Goal: Find specific page/section: Find specific page/section

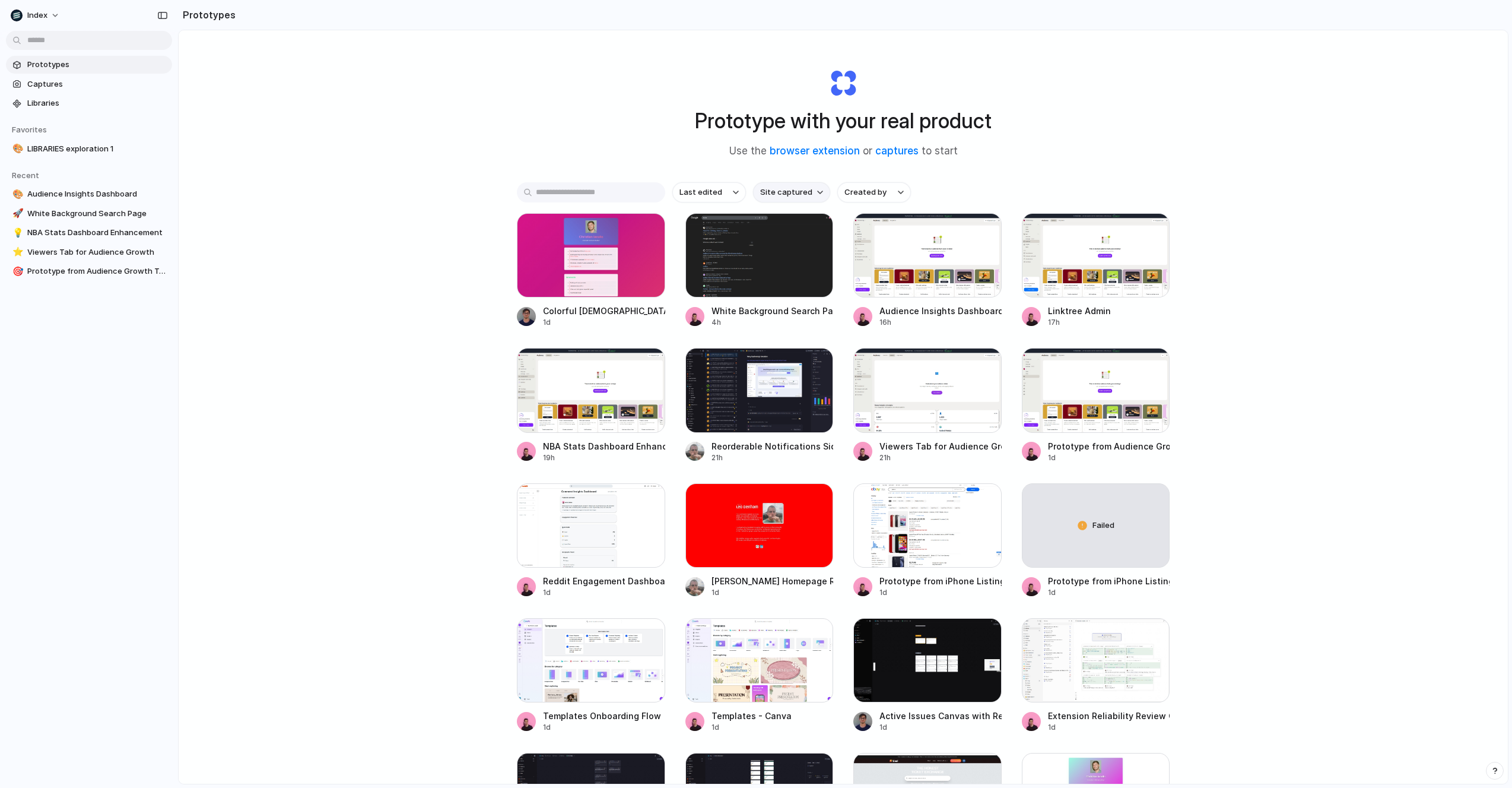
click at [782, 197] on span "Site captured" at bounding box center [786, 193] width 53 height 12
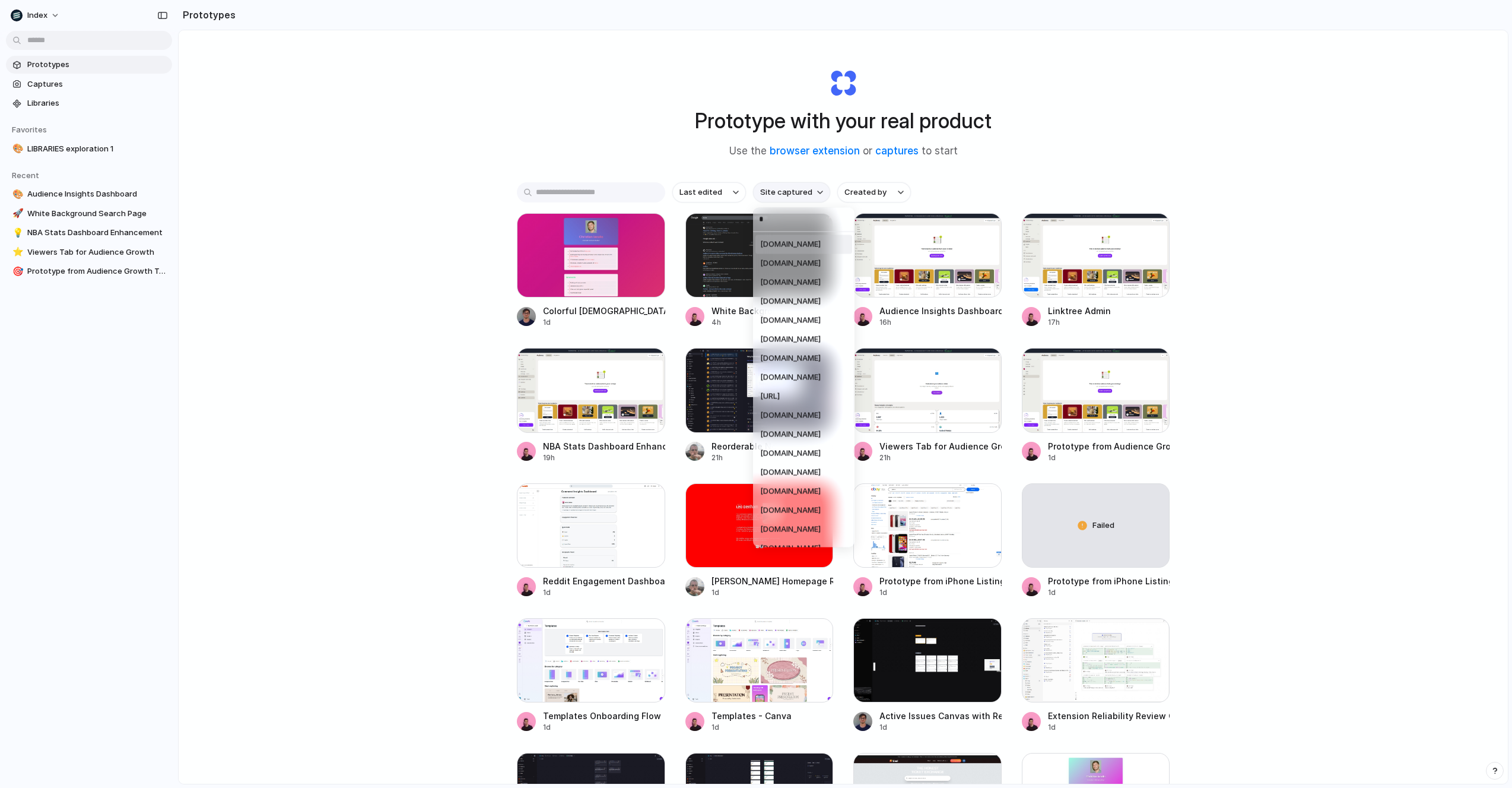
type input "**"
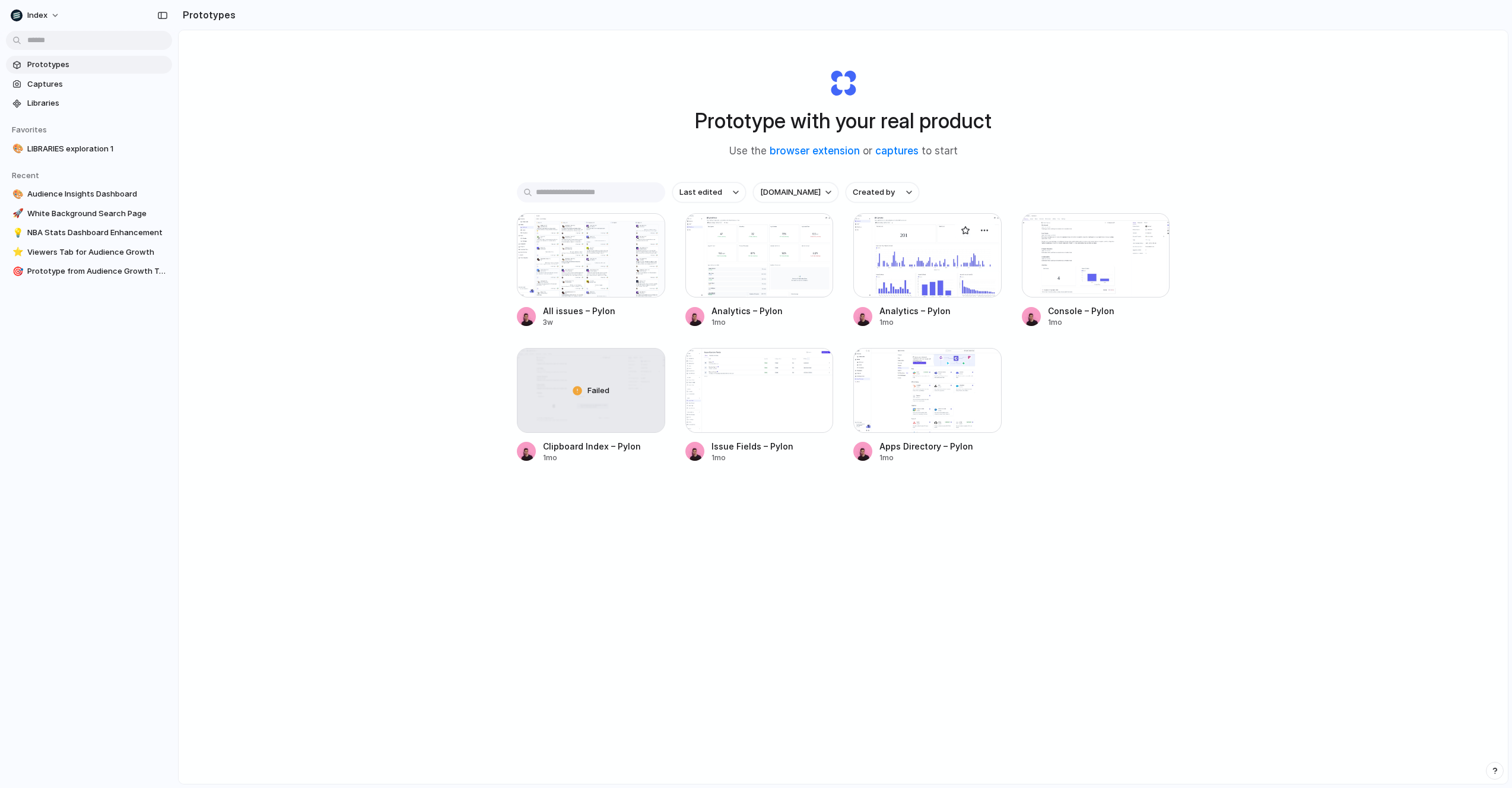
click at [895, 258] on div at bounding box center [928, 255] width 148 height 84
click at [619, 258] on div at bounding box center [591, 255] width 148 height 84
click at [712, 256] on div at bounding box center [759, 255] width 148 height 84
click at [1119, 253] on div at bounding box center [1096, 255] width 148 height 84
click at [927, 422] on div at bounding box center [928, 389] width 148 height 84
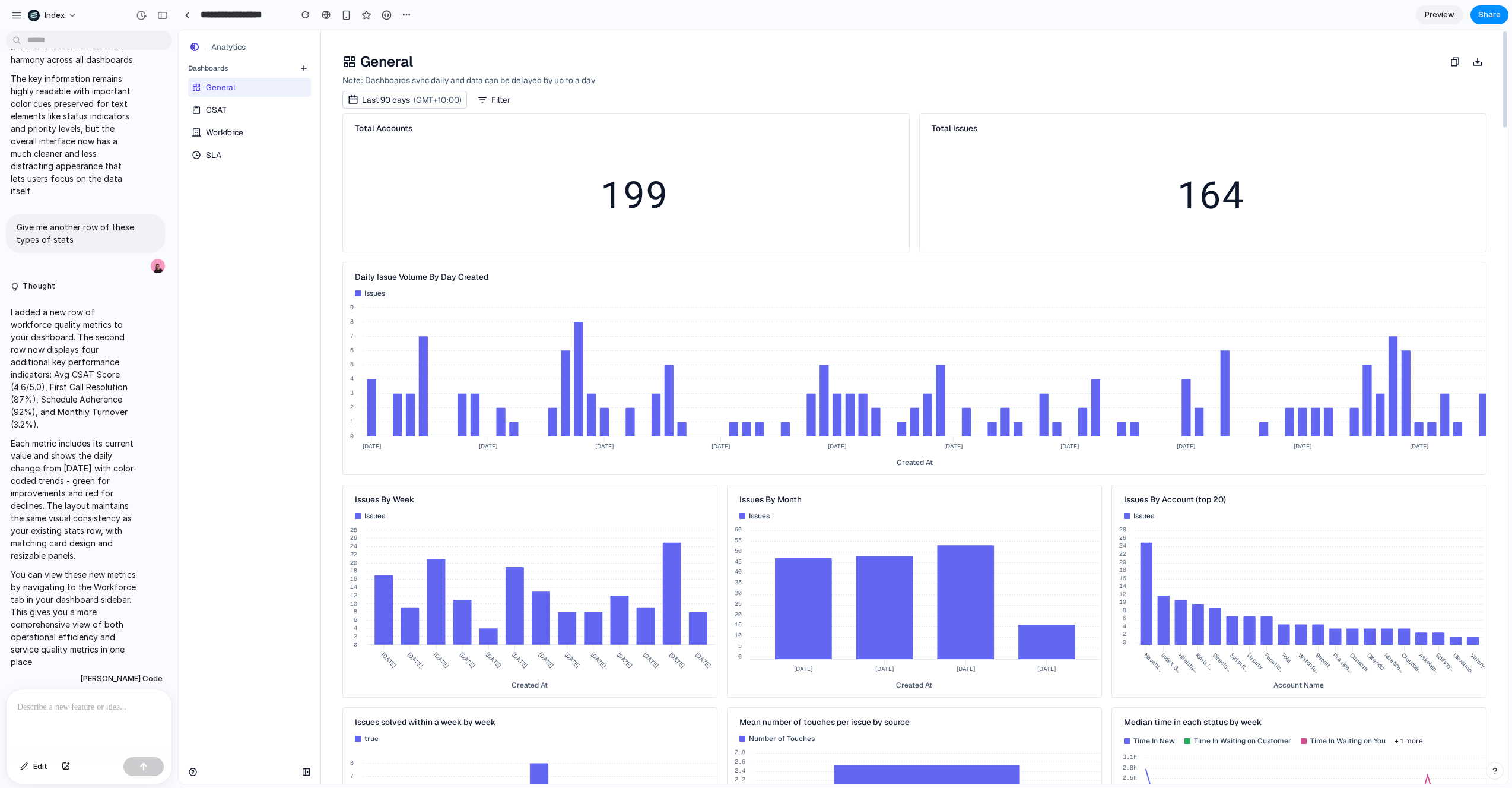
click at [244, 119] on div "General CSAT Workforce SLA" at bounding box center [249, 119] width 142 height 89
click at [231, 114] on link "CSAT" at bounding box center [248, 109] width 121 height 19
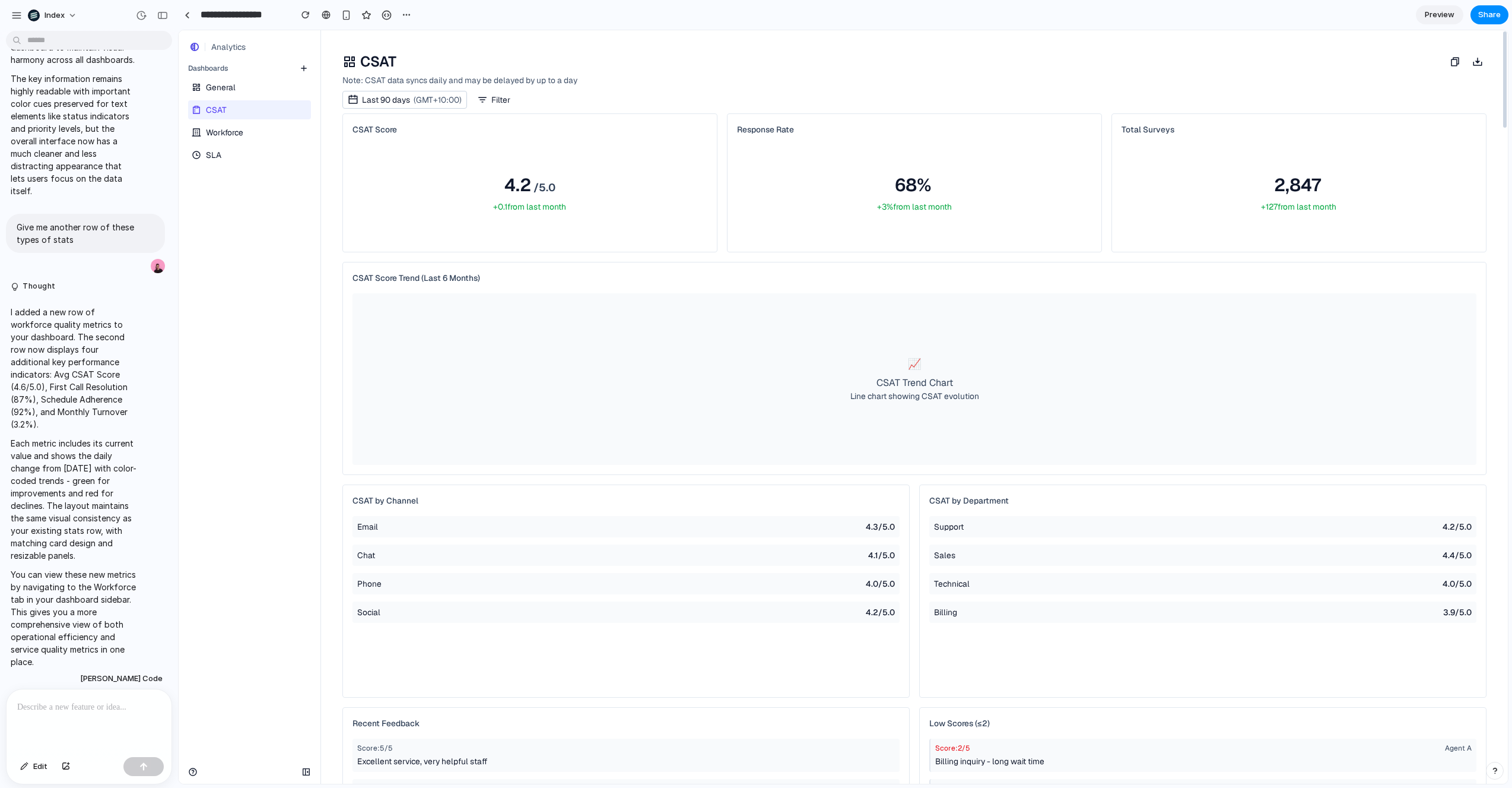
click at [225, 128] on span "Workforce" at bounding box center [224, 133] width 38 height 12
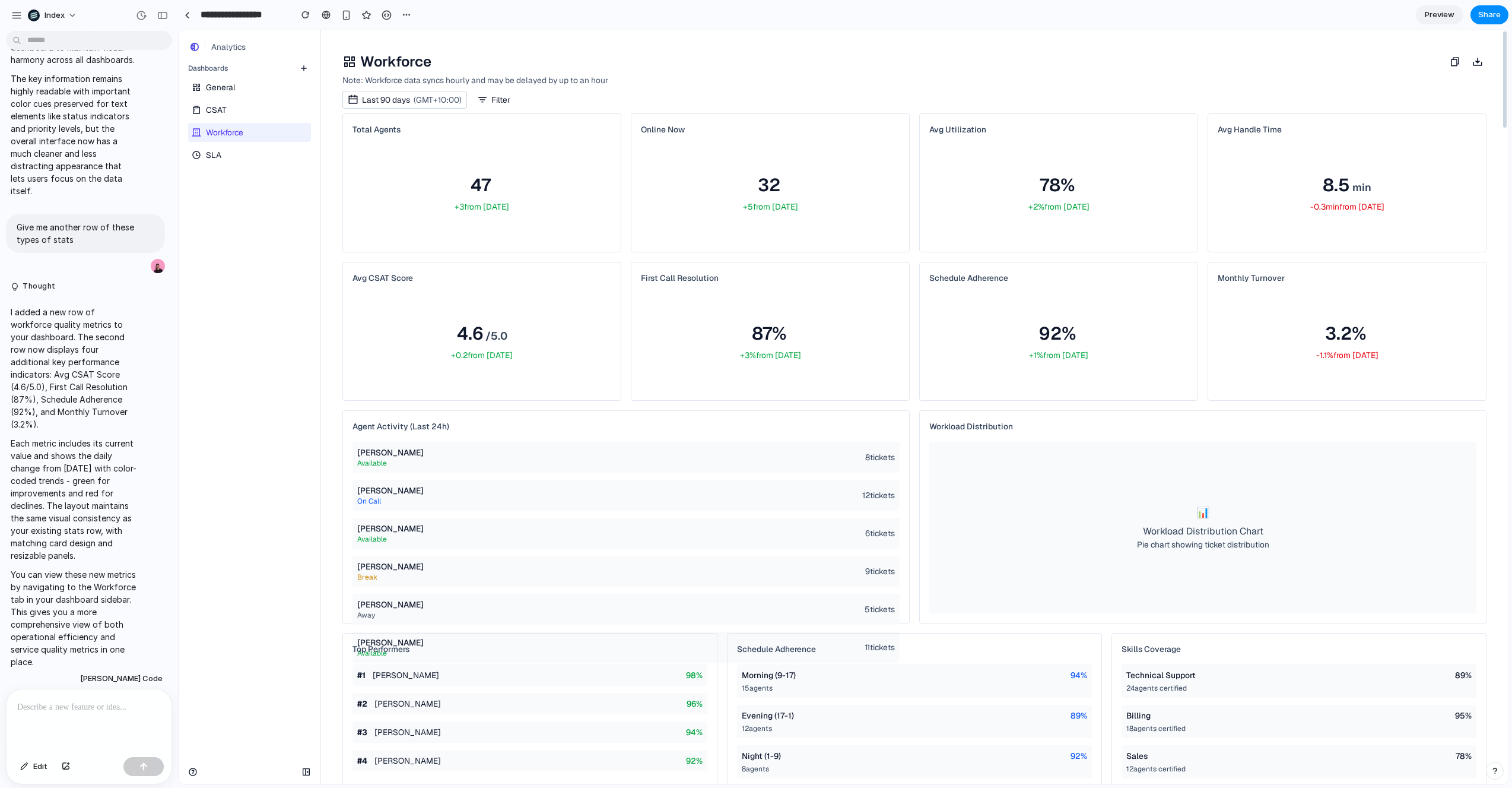
click at [218, 83] on span "General" at bounding box center [221, 88] width 30 height 12
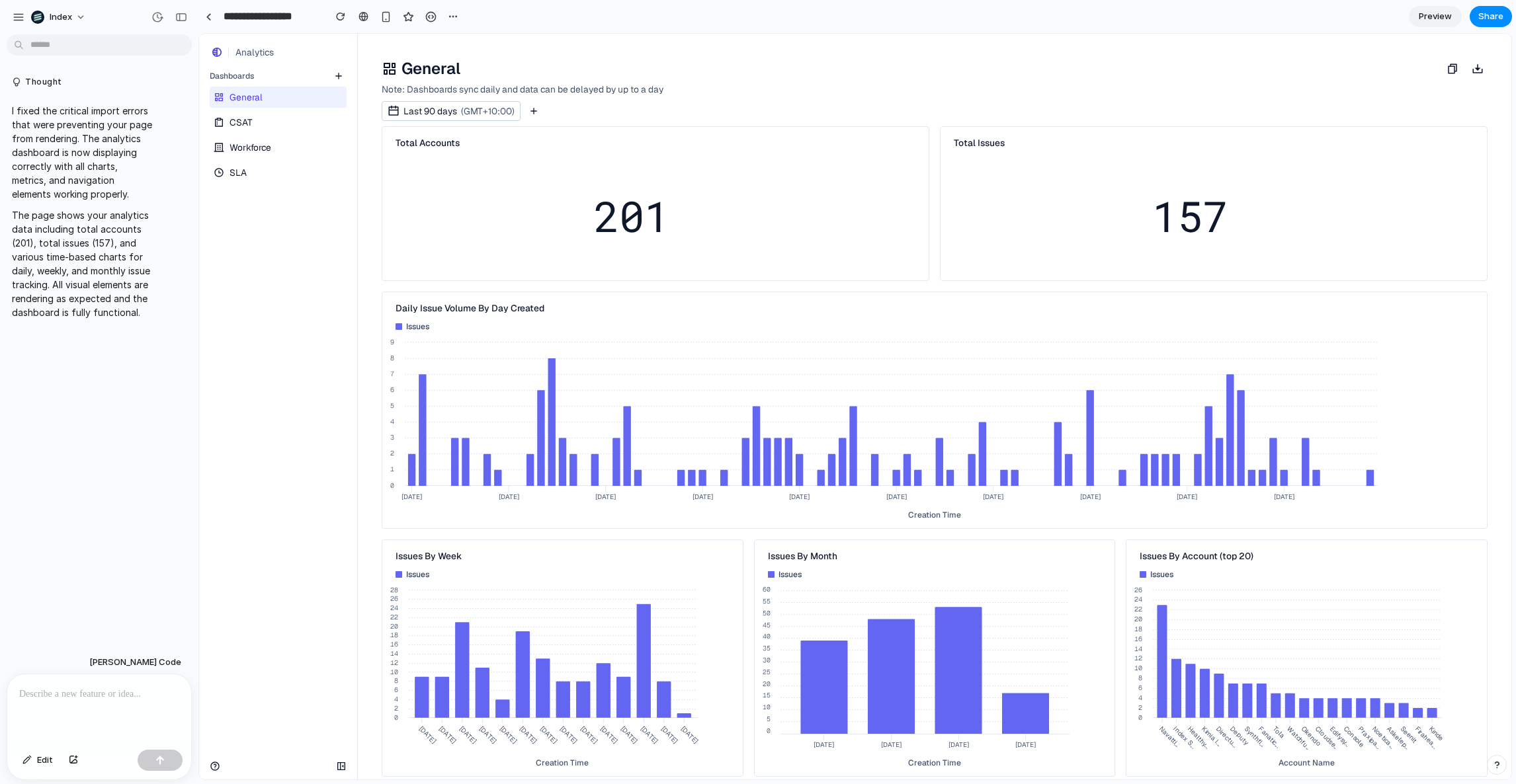
click at [269, 123] on link "CSAT" at bounding box center [277, 122] width 135 height 21
click at [249, 145] on span "Workforce" at bounding box center [250, 148] width 42 height 13
click at [243, 167] on span "SLA" at bounding box center [238, 173] width 18 height 13
click at [229, 144] on span "Workforce" at bounding box center [250, 148] width 42 height 13
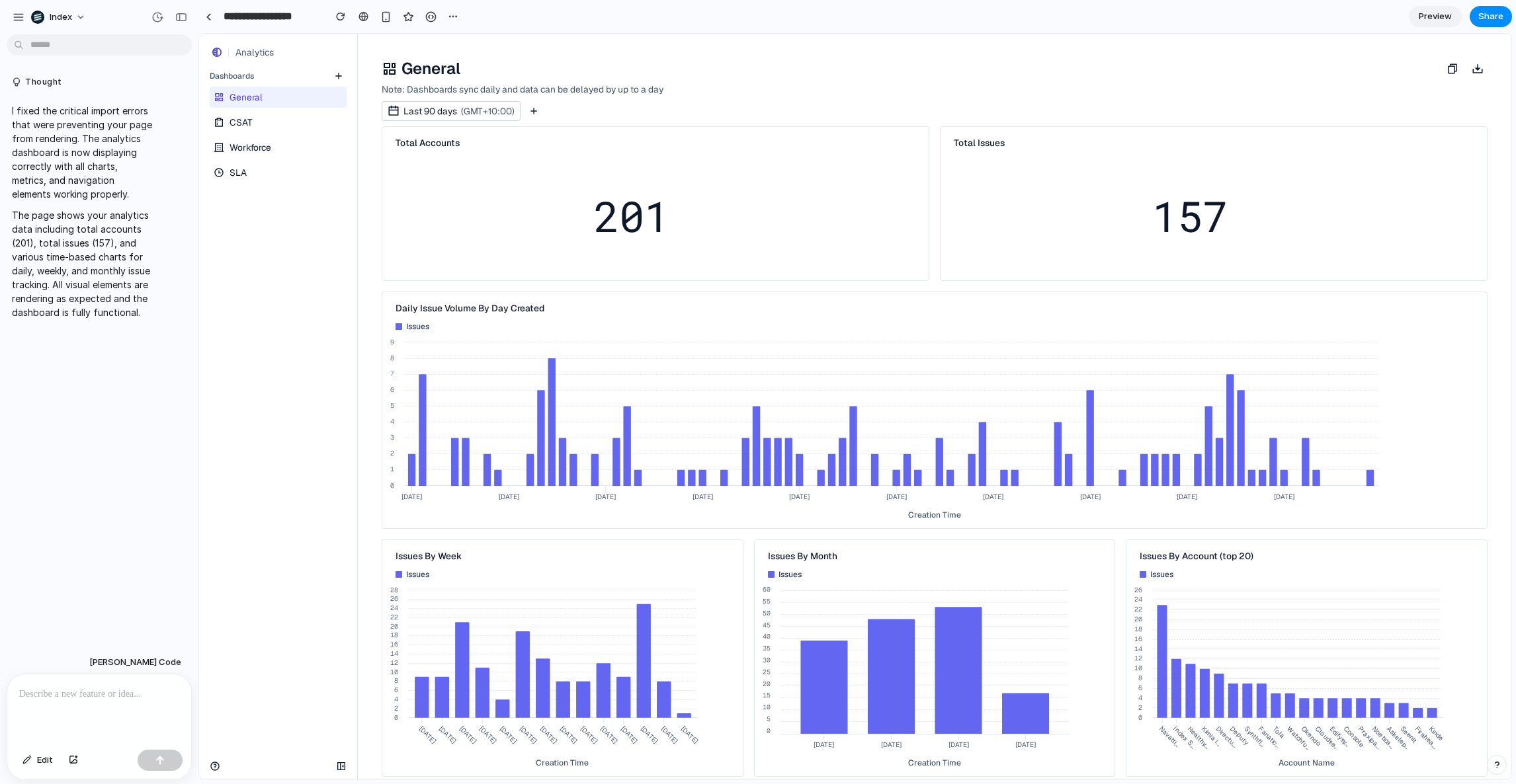
click at [233, 124] on span "CSAT" at bounding box center [241, 123] width 23 height 13
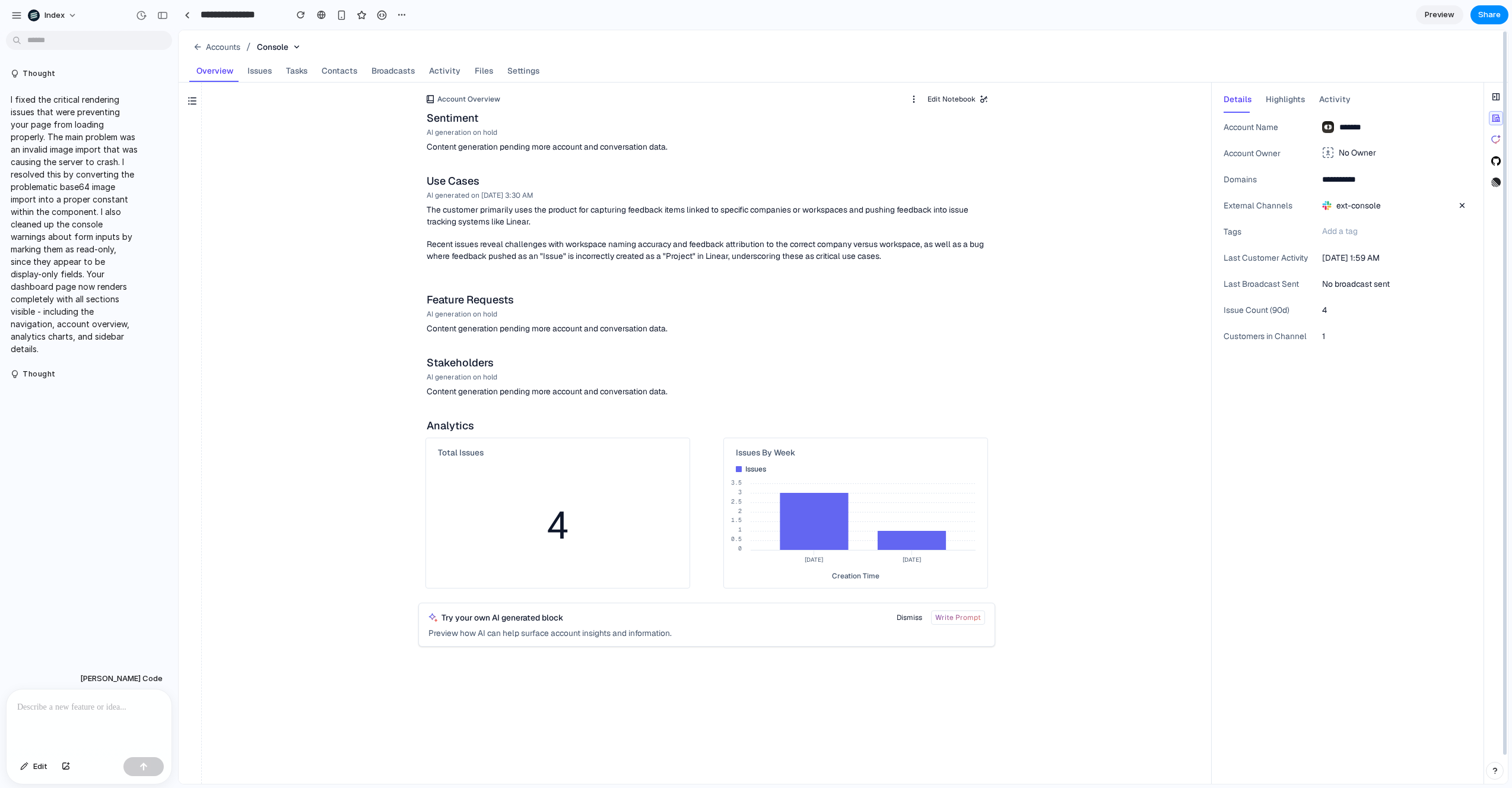
click at [717, 175] on div "Use Cases" at bounding box center [707, 181] width 587 height 14
click at [501, 444] on div "Total Issues" at bounding box center [558, 450] width 263 height 26
click at [234, 259] on div "Account Overview Edit Notebook Sentiment AI generation on hold Prompt Regenerat…" at bounding box center [843, 433] width 1329 height 701
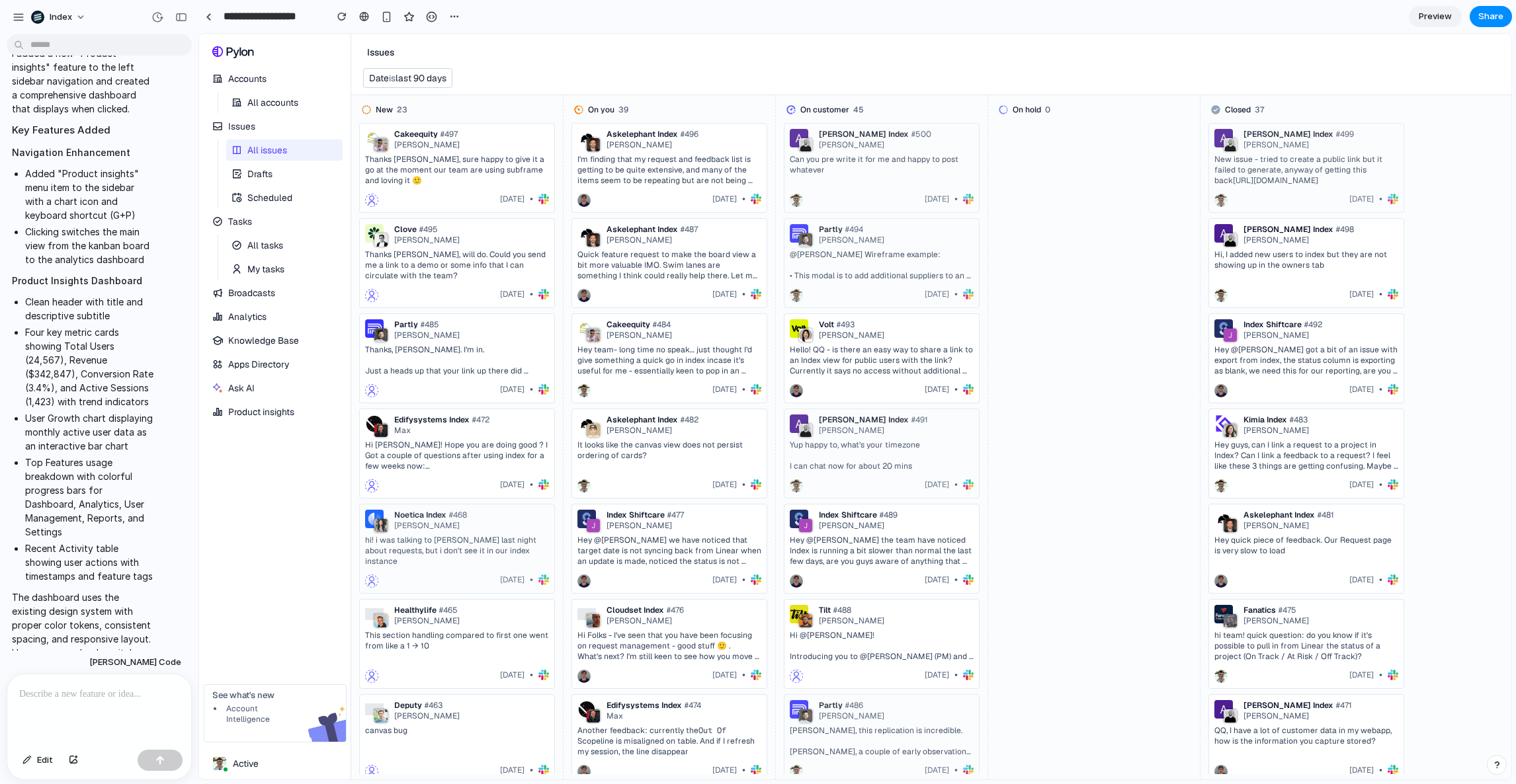
click at [670, 300] on div "1 week ago •" at bounding box center [670, 294] width 184 height 16
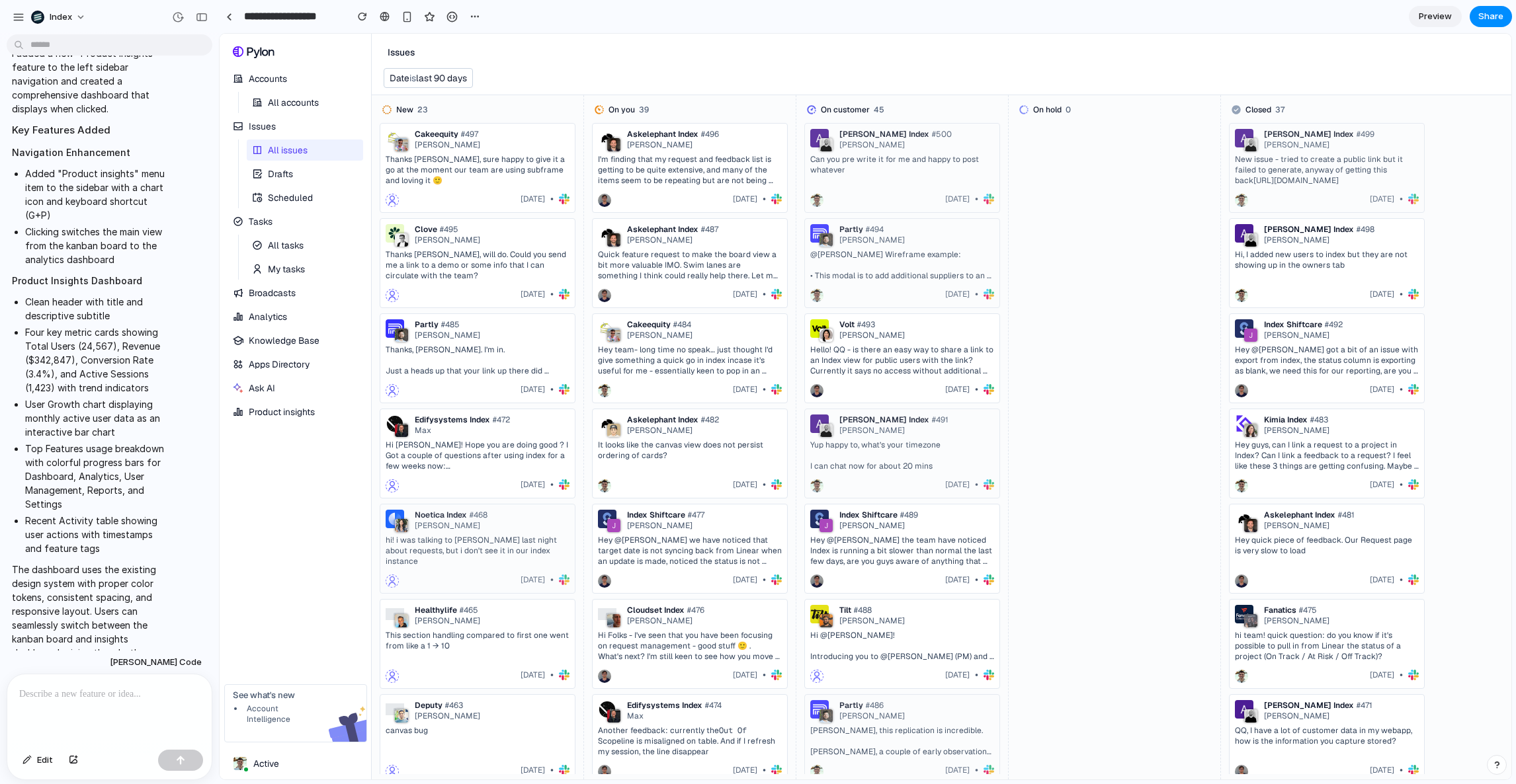
drag, startPoint x: 194, startPoint y: 511, endPoint x: 218, endPoint y: 511, distance: 24.0
click at [78, 708] on div at bounding box center [109, 709] width 203 height 70
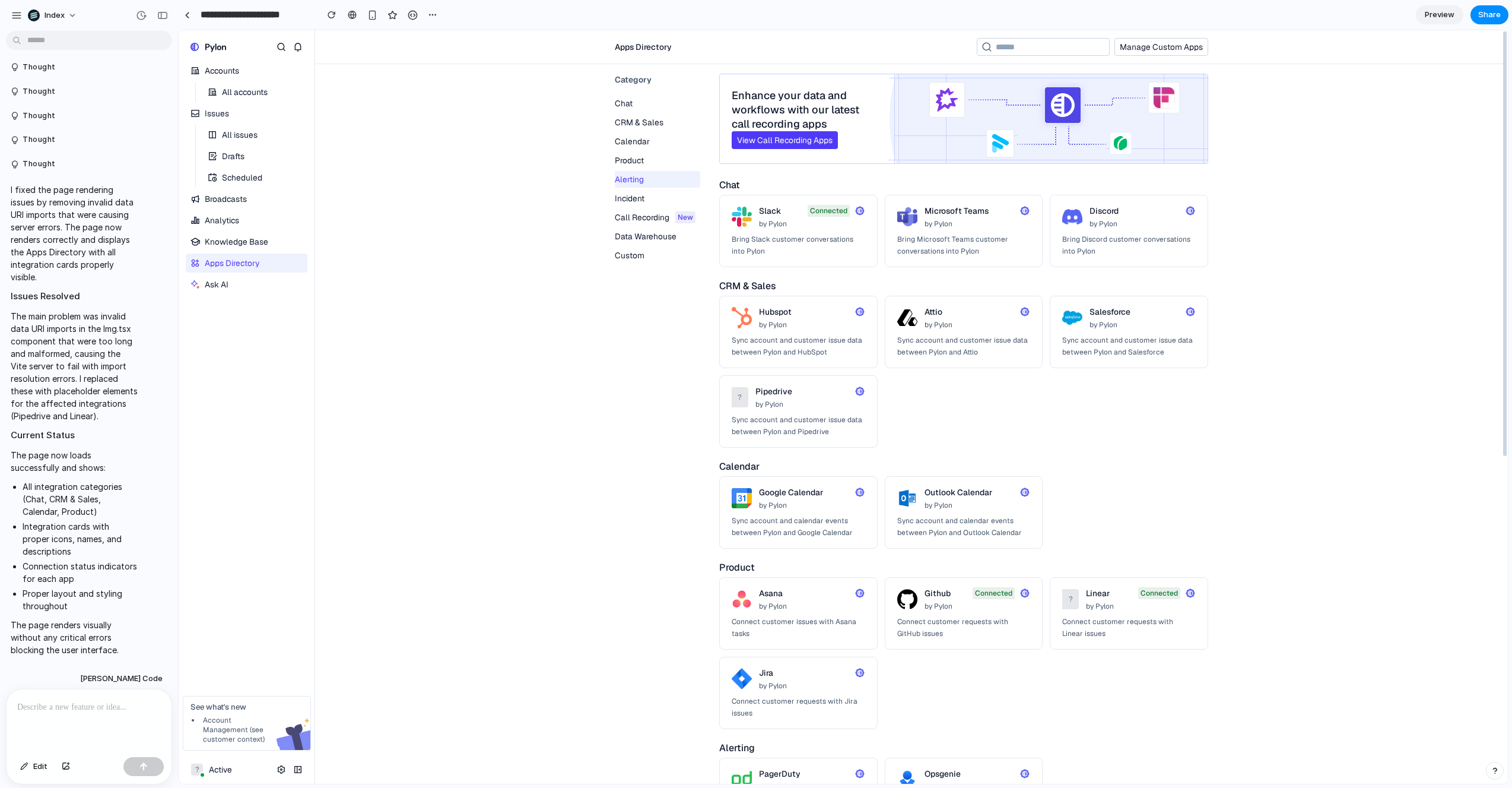
click at [383, 238] on div "Apps Directory Manage Custom Apps Category Chat CRM & Sales Calendar Product Al…" at bounding box center [911, 407] width 1193 height 754
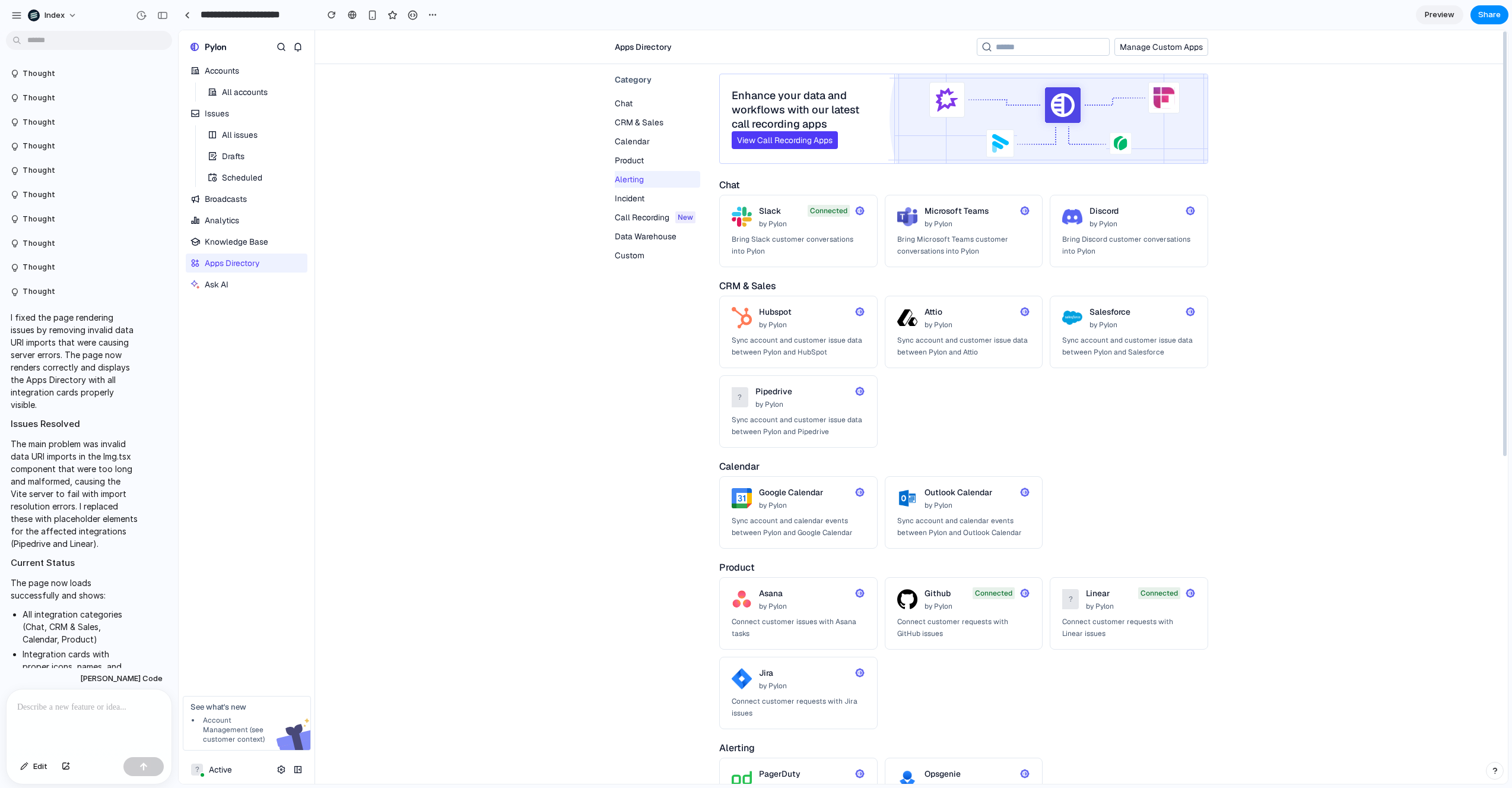
click at [388, 399] on div "Apps Directory Manage Custom Apps Category Chat CRM & Sales Calendar Product Al…" at bounding box center [911, 407] width 1193 height 754
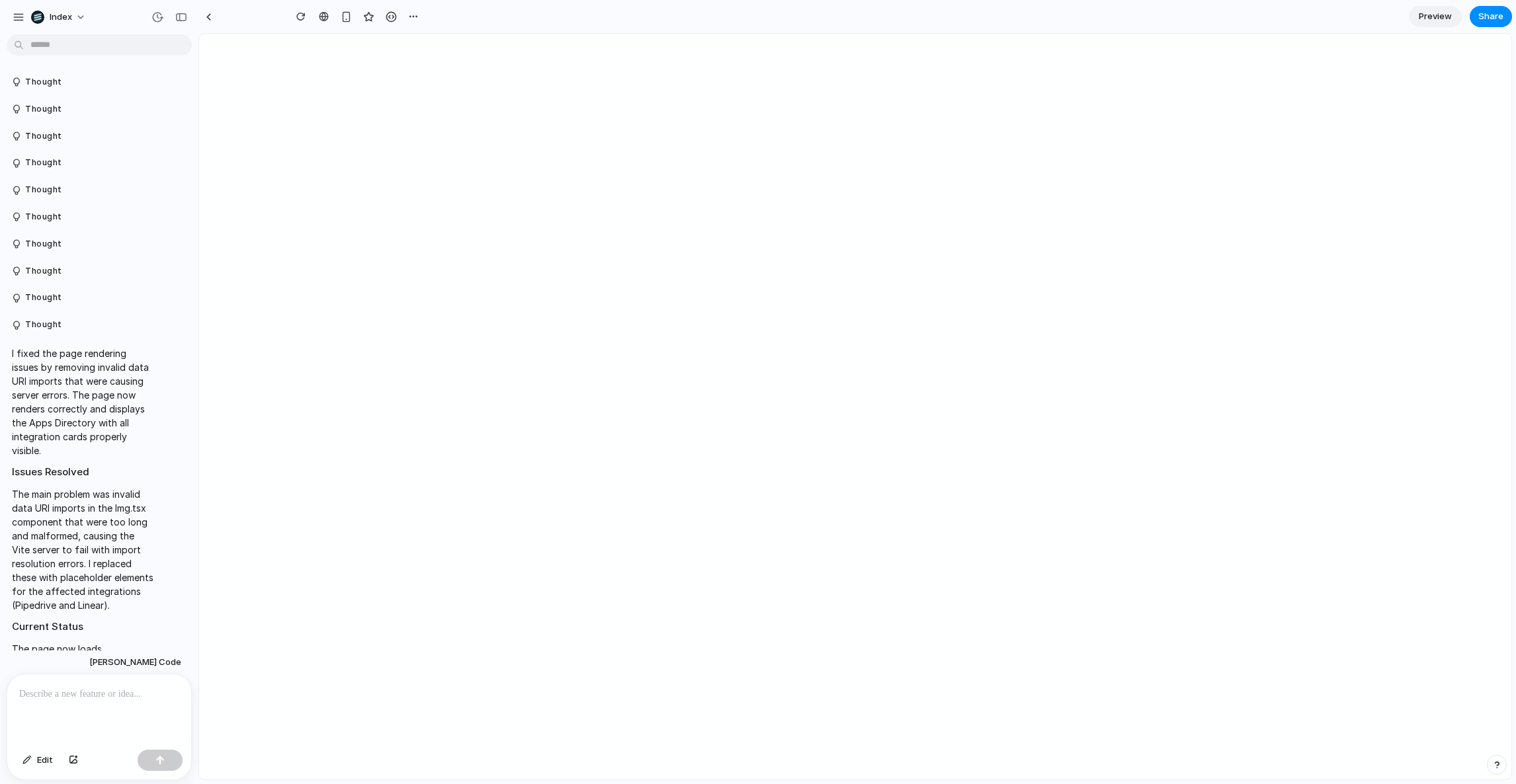
type input "**********"
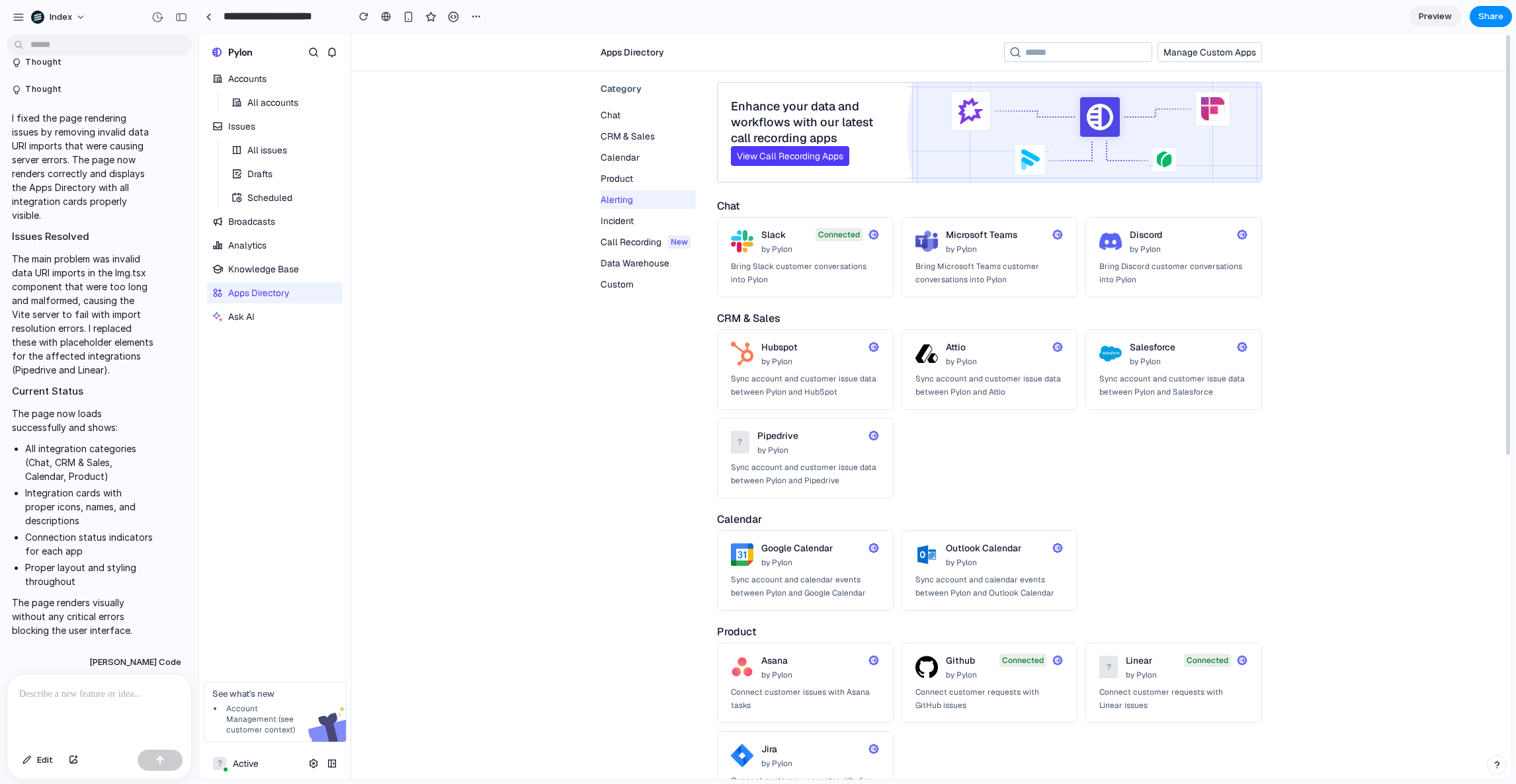
click at [578, 272] on section "Category Chat CRM & Sales Calendar Product Alerting Incident Call Recording New…" at bounding box center [931, 752] width 709 height 1363
click at [727, 135] on div "Enhance your data and workflows with our latest call recording apps View Call R…" at bounding box center [812, 132] width 188 height 99
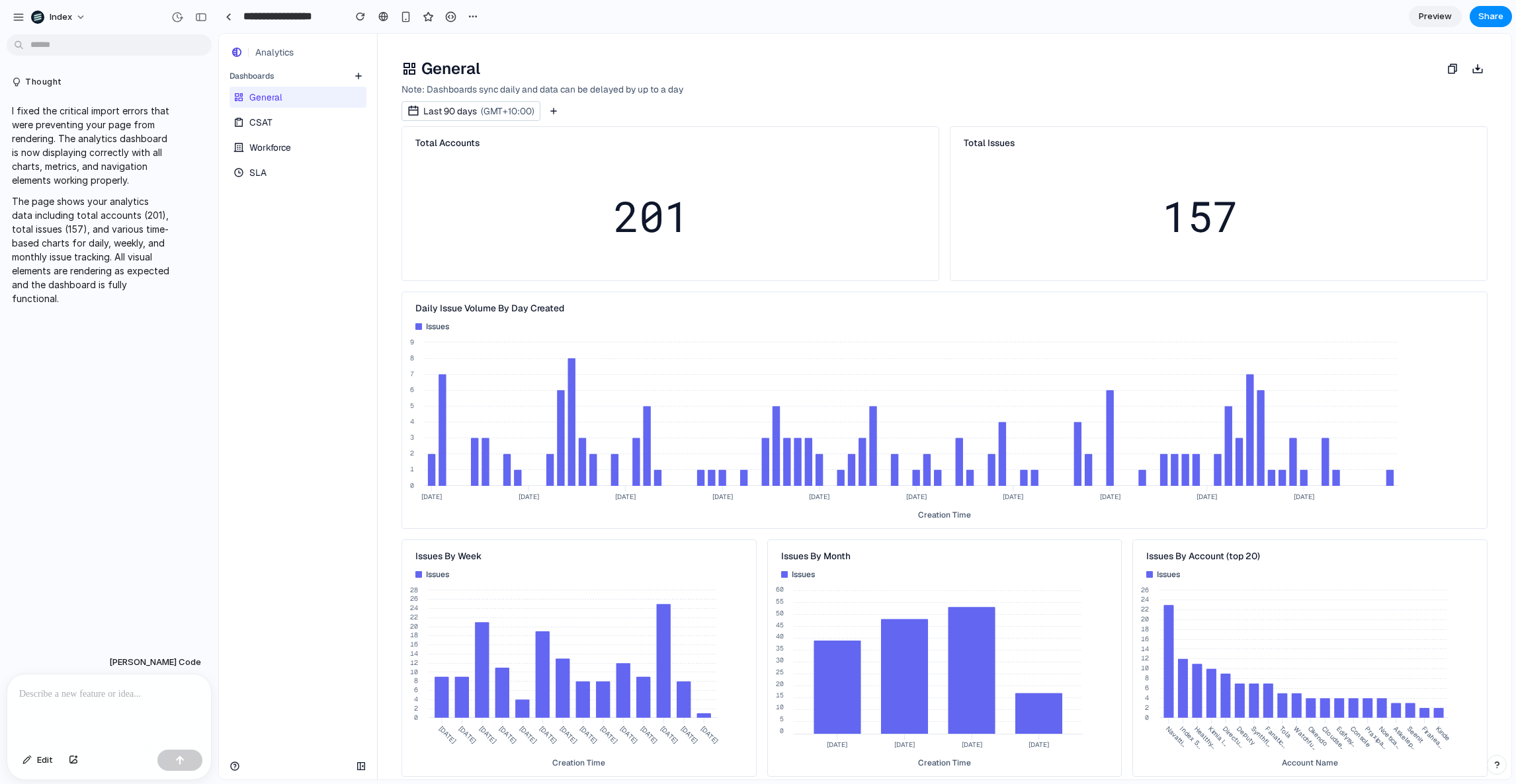
click at [283, 124] on link "CSAT" at bounding box center [296, 122] width 135 height 21
click at [268, 146] on span "Workforce" at bounding box center [269, 148] width 42 height 13
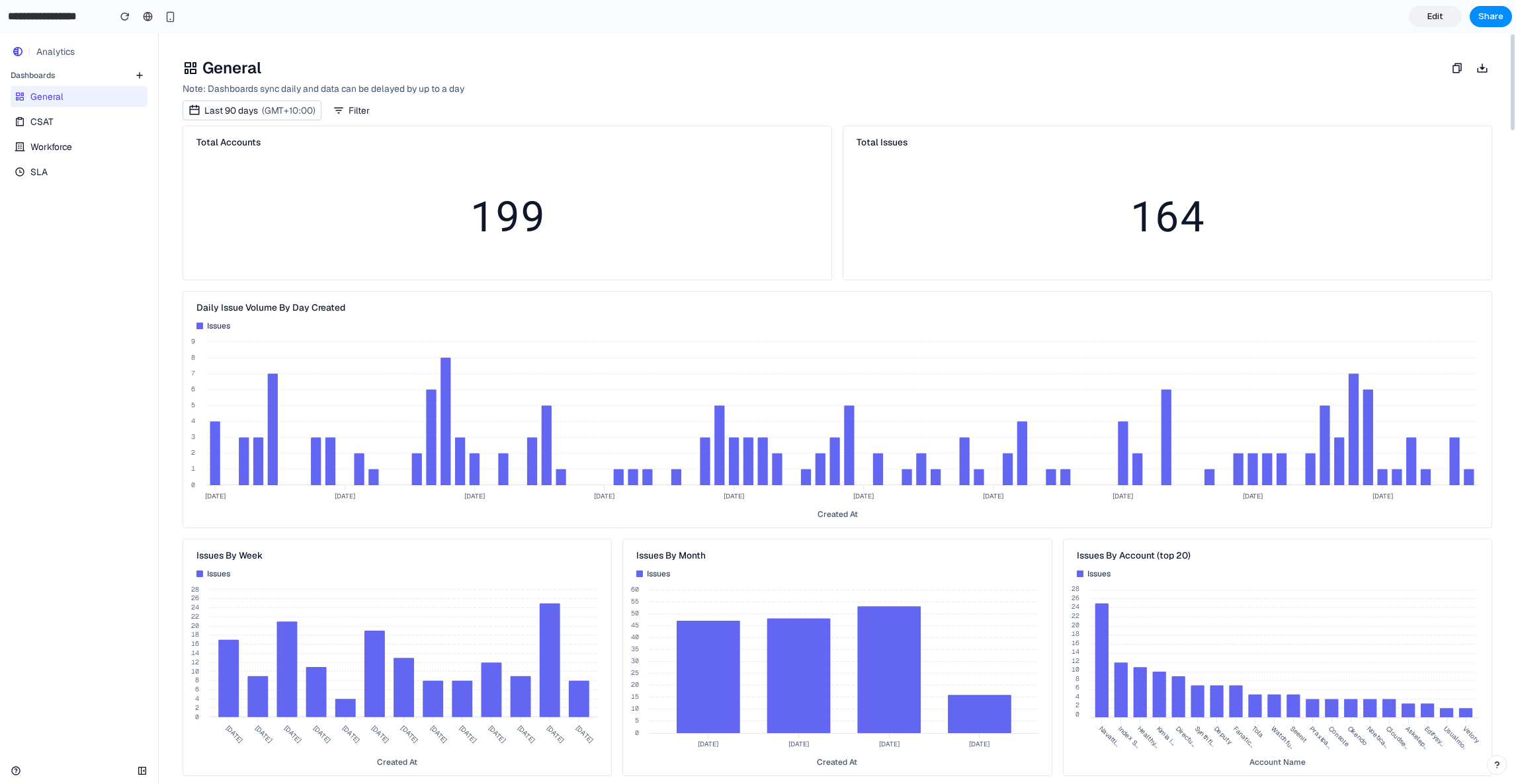
click at [90, 124] on link "CSAT" at bounding box center [77, 122] width 135 height 21
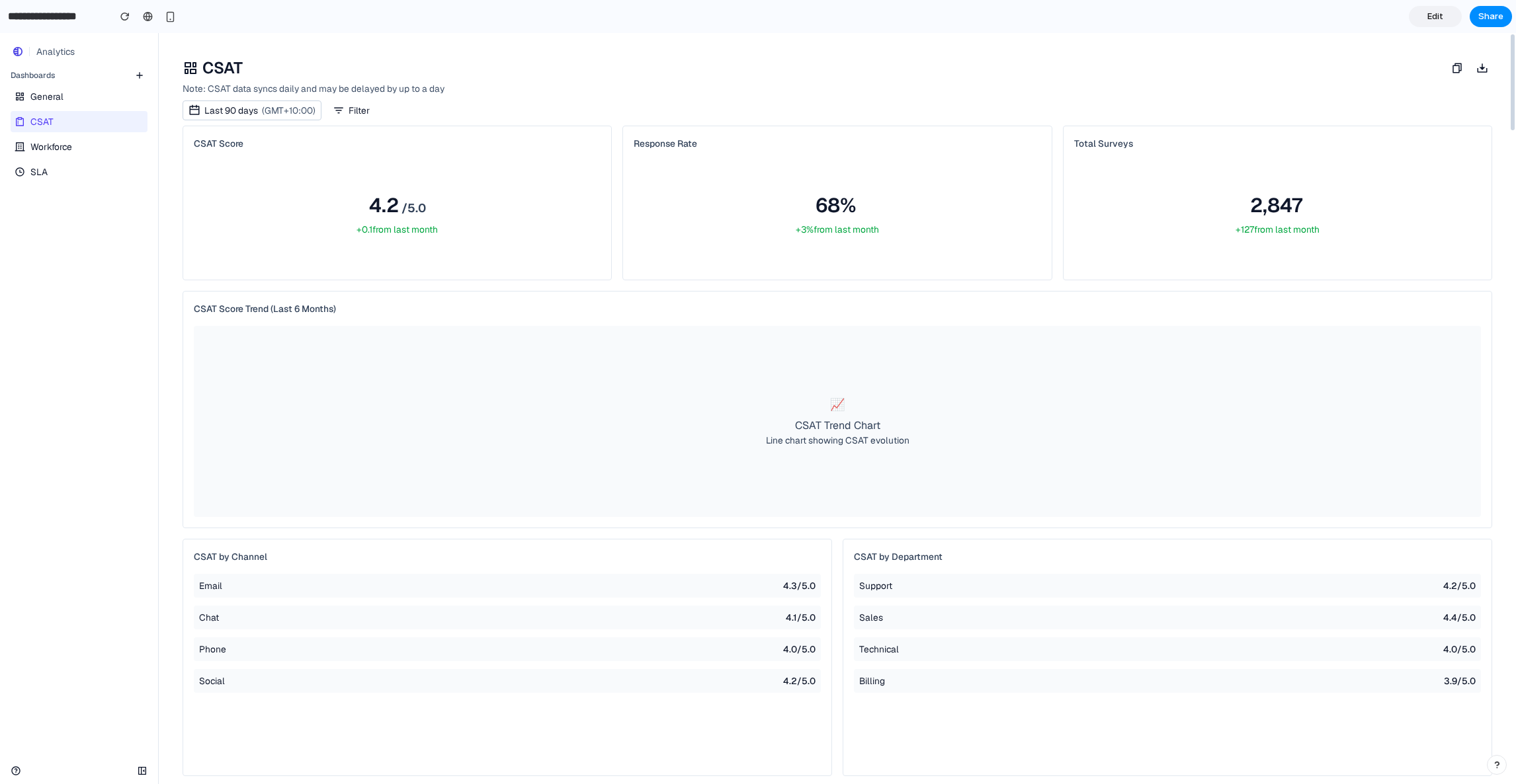
click at [79, 138] on link "Workforce" at bounding box center [77, 147] width 135 height 21
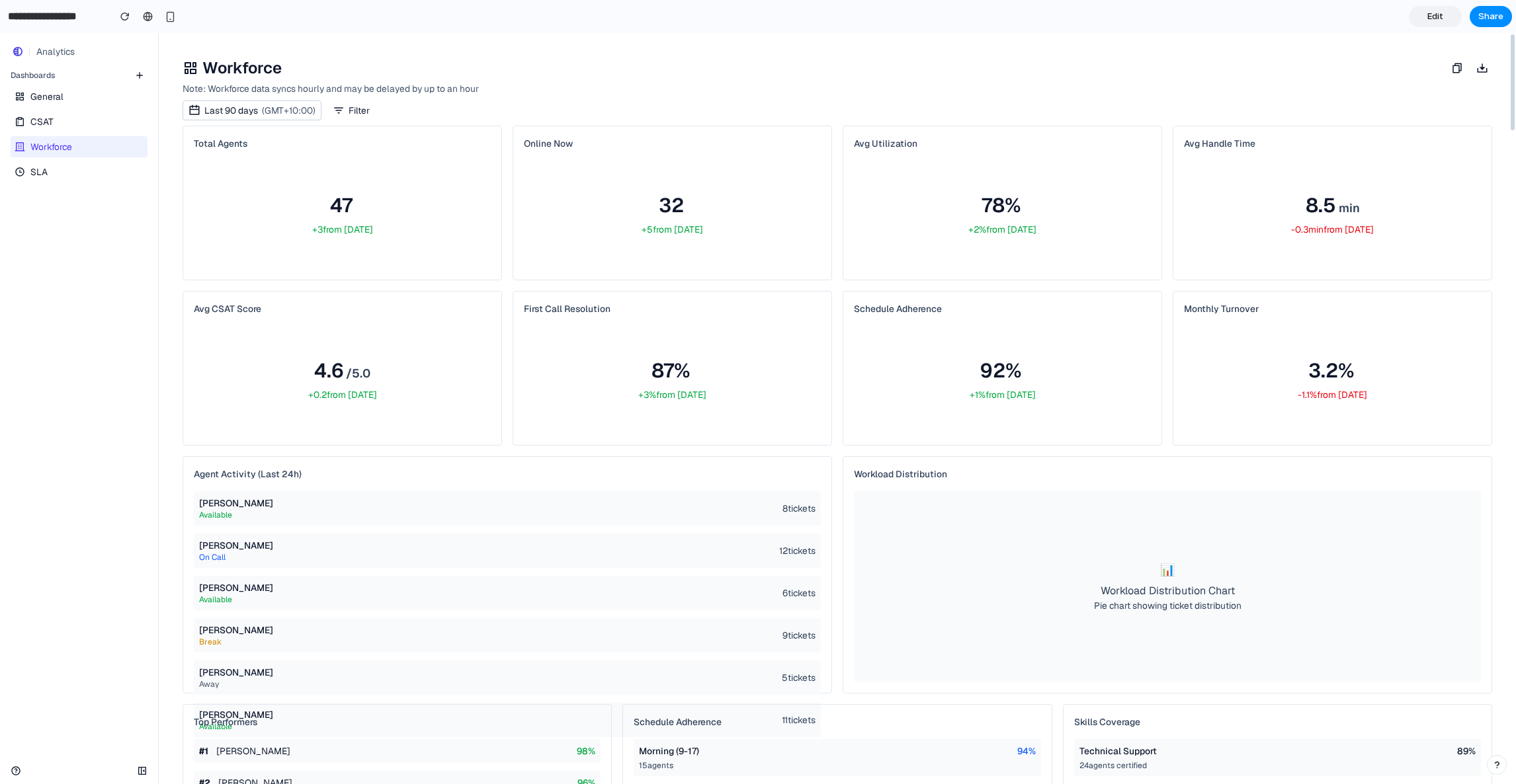
click at [61, 97] on span "General" at bounding box center [47, 97] width 33 height 13
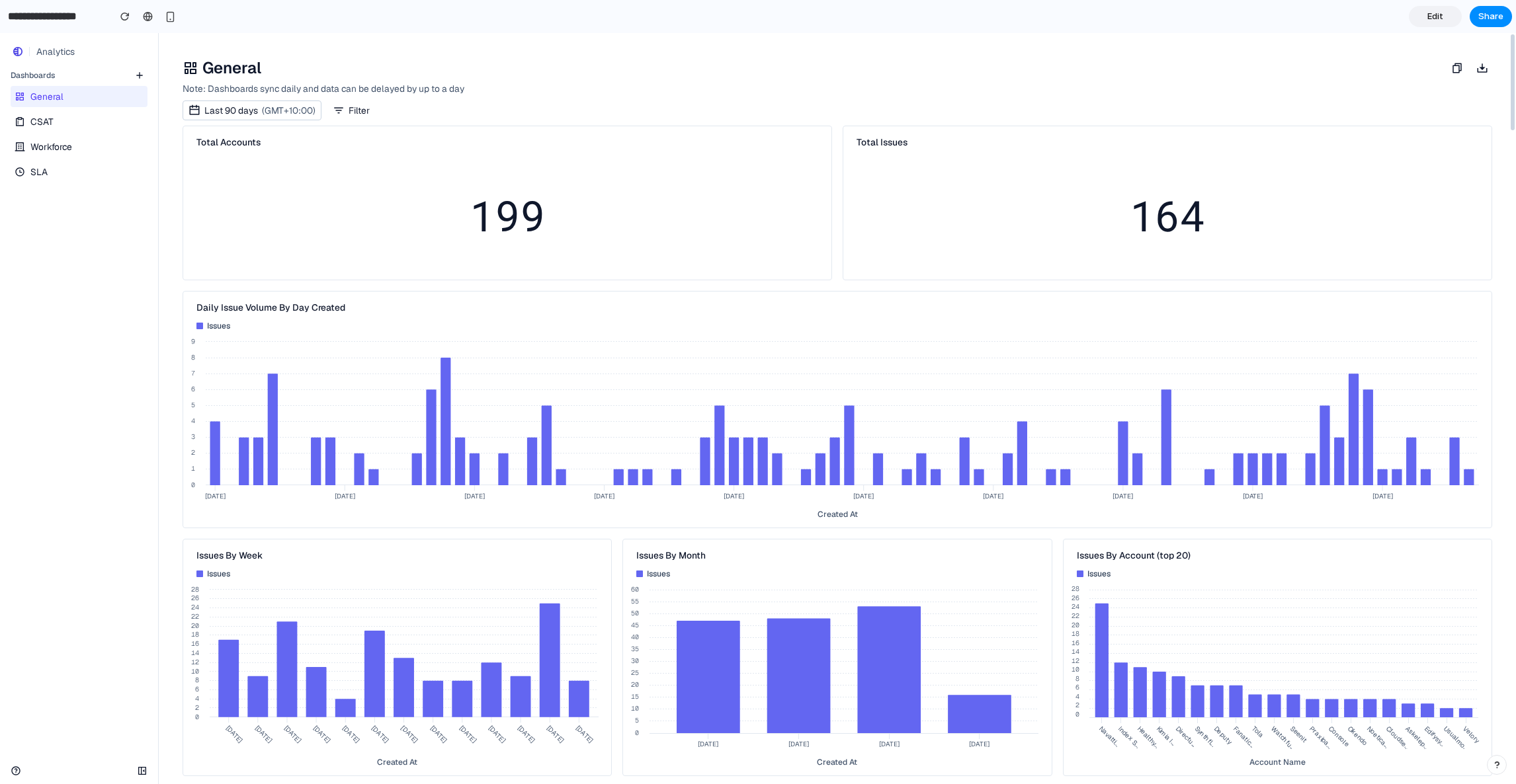
click at [52, 125] on span "CSAT" at bounding box center [42, 122] width 23 height 13
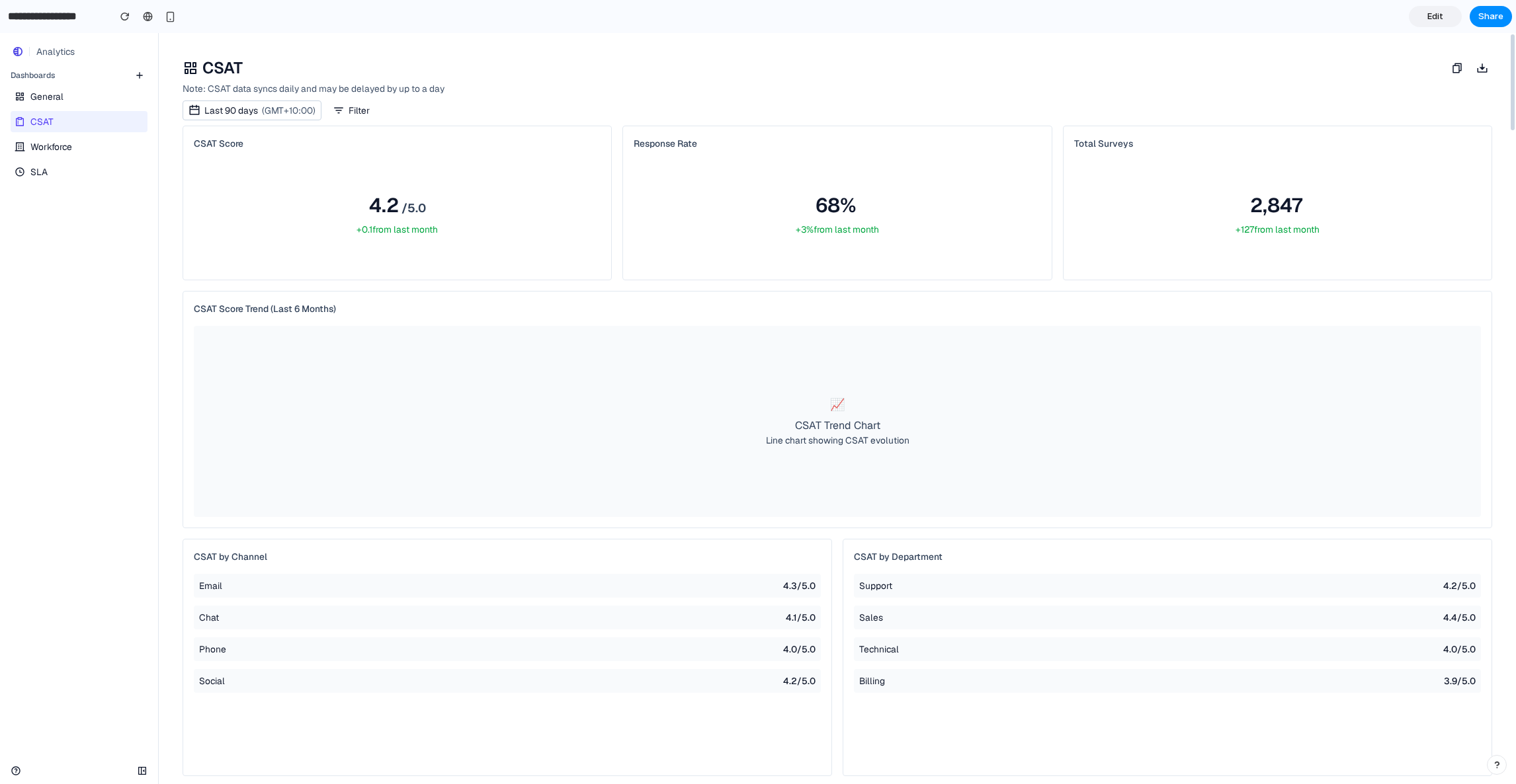
click at [46, 144] on span "Workforce" at bounding box center [51, 147] width 42 height 13
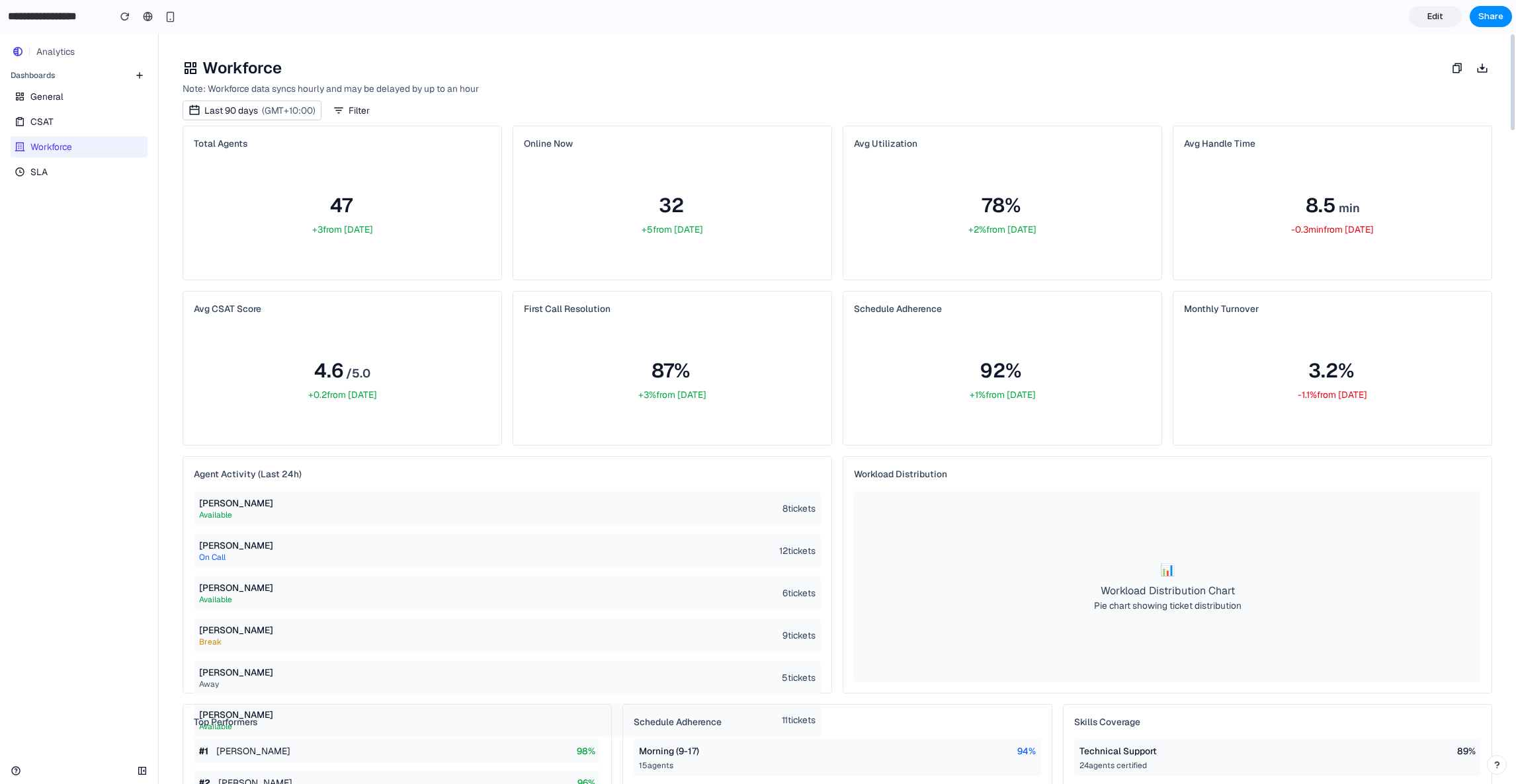
click at [95, 174] on link "SLA" at bounding box center [77, 172] width 135 height 21
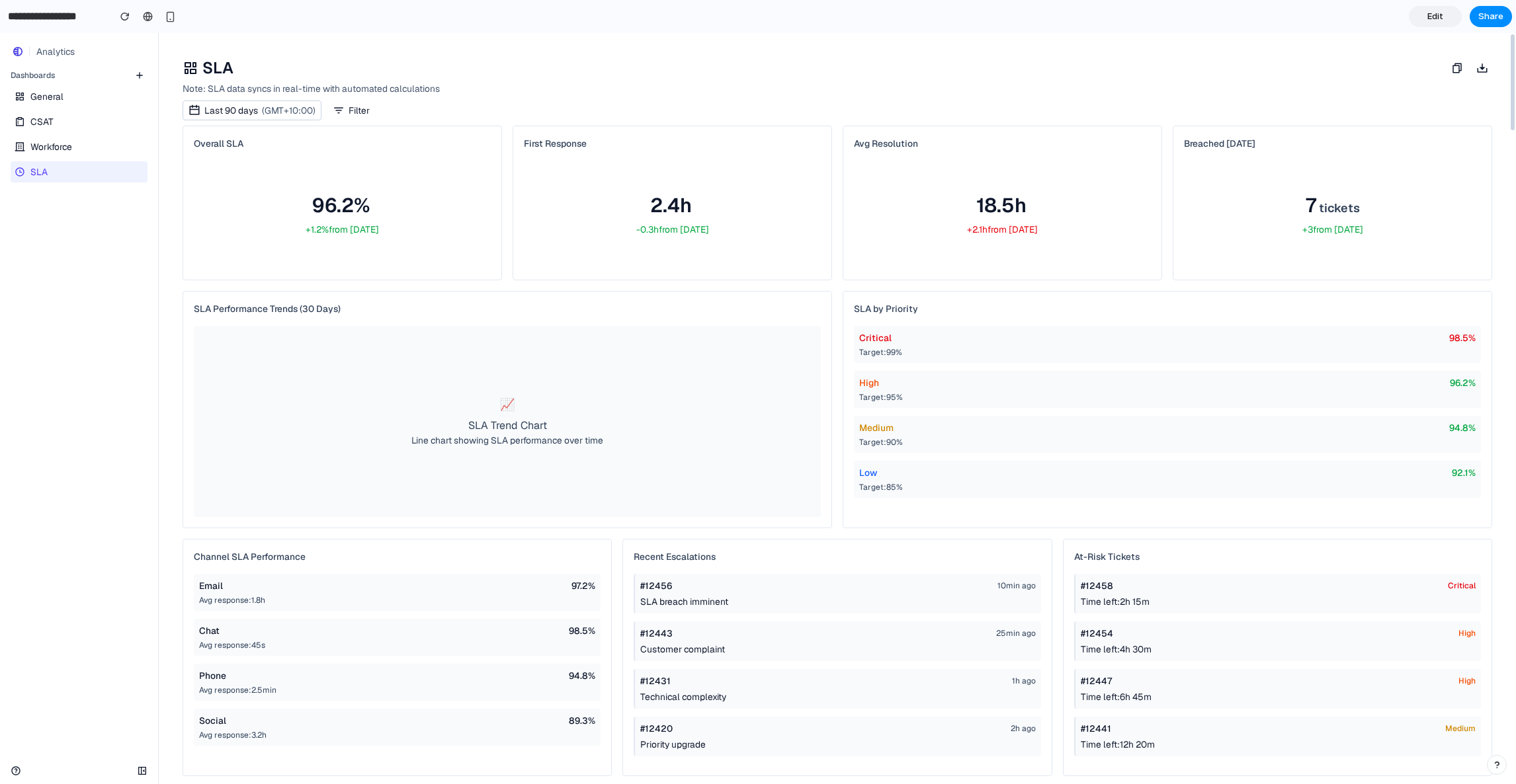
click at [90, 146] on link "Workforce" at bounding box center [77, 147] width 135 height 21
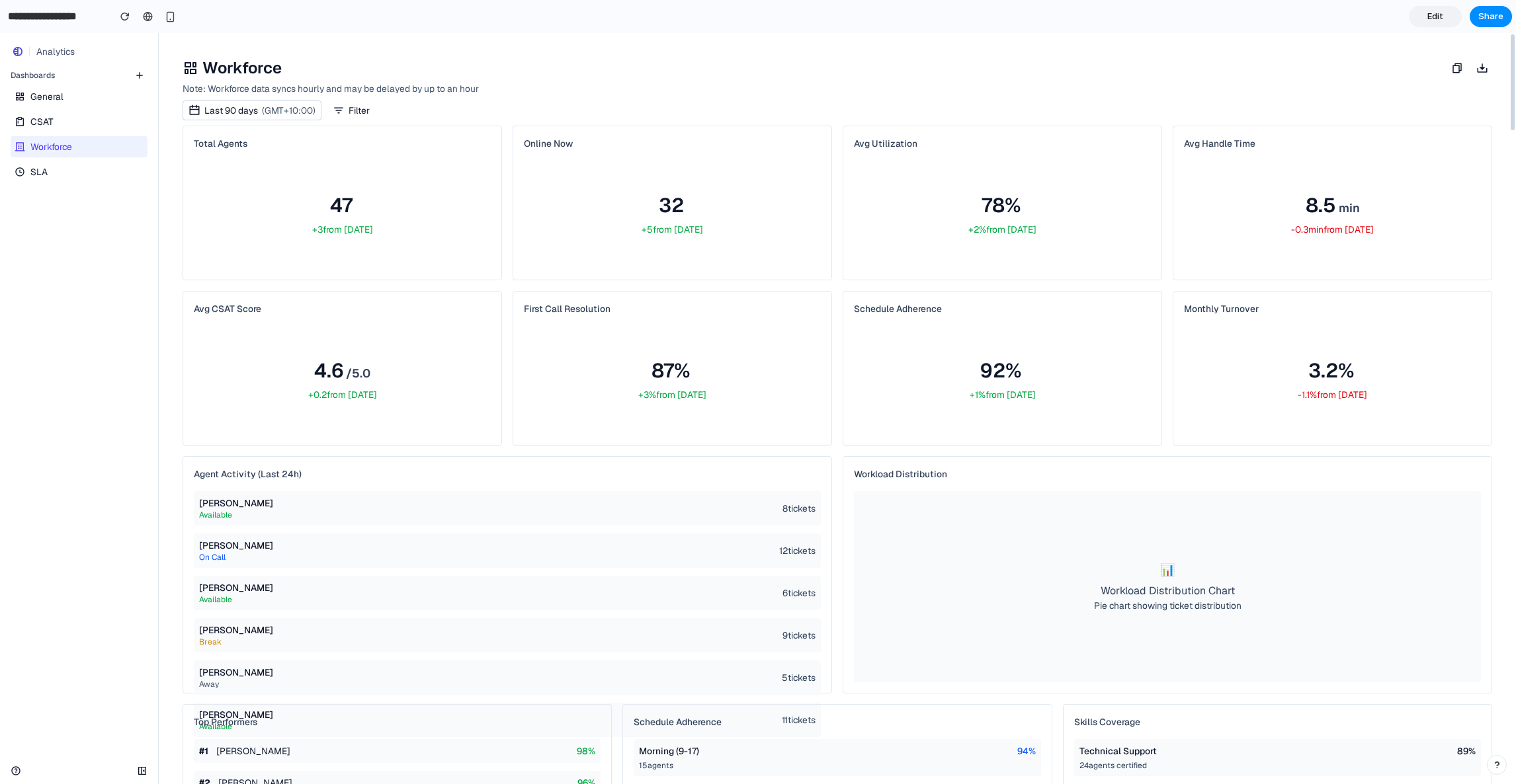
click at [76, 127] on link "CSAT" at bounding box center [77, 122] width 135 height 21
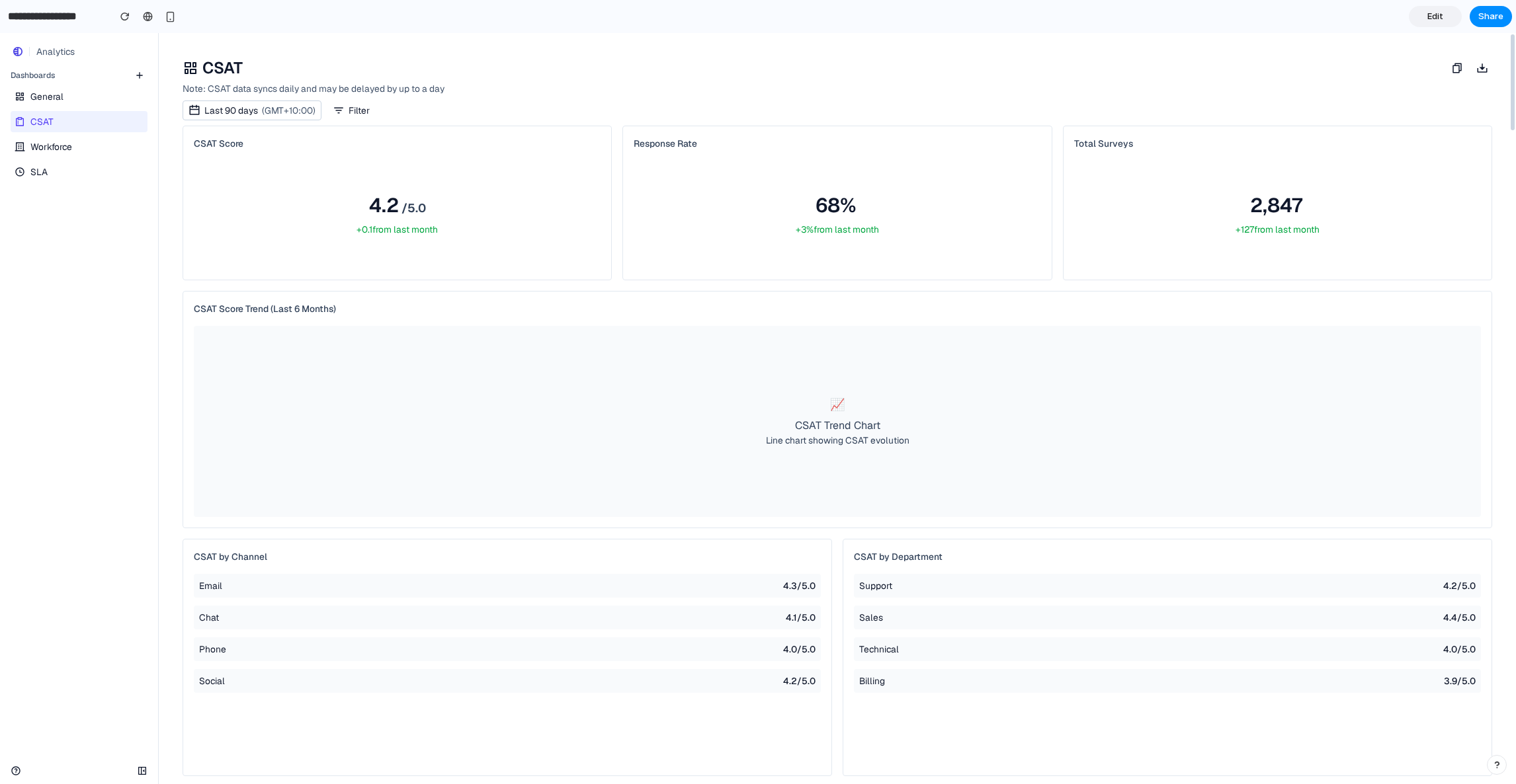
click at [76, 178] on link "SLA" at bounding box center [77, 172] width 135 height 21
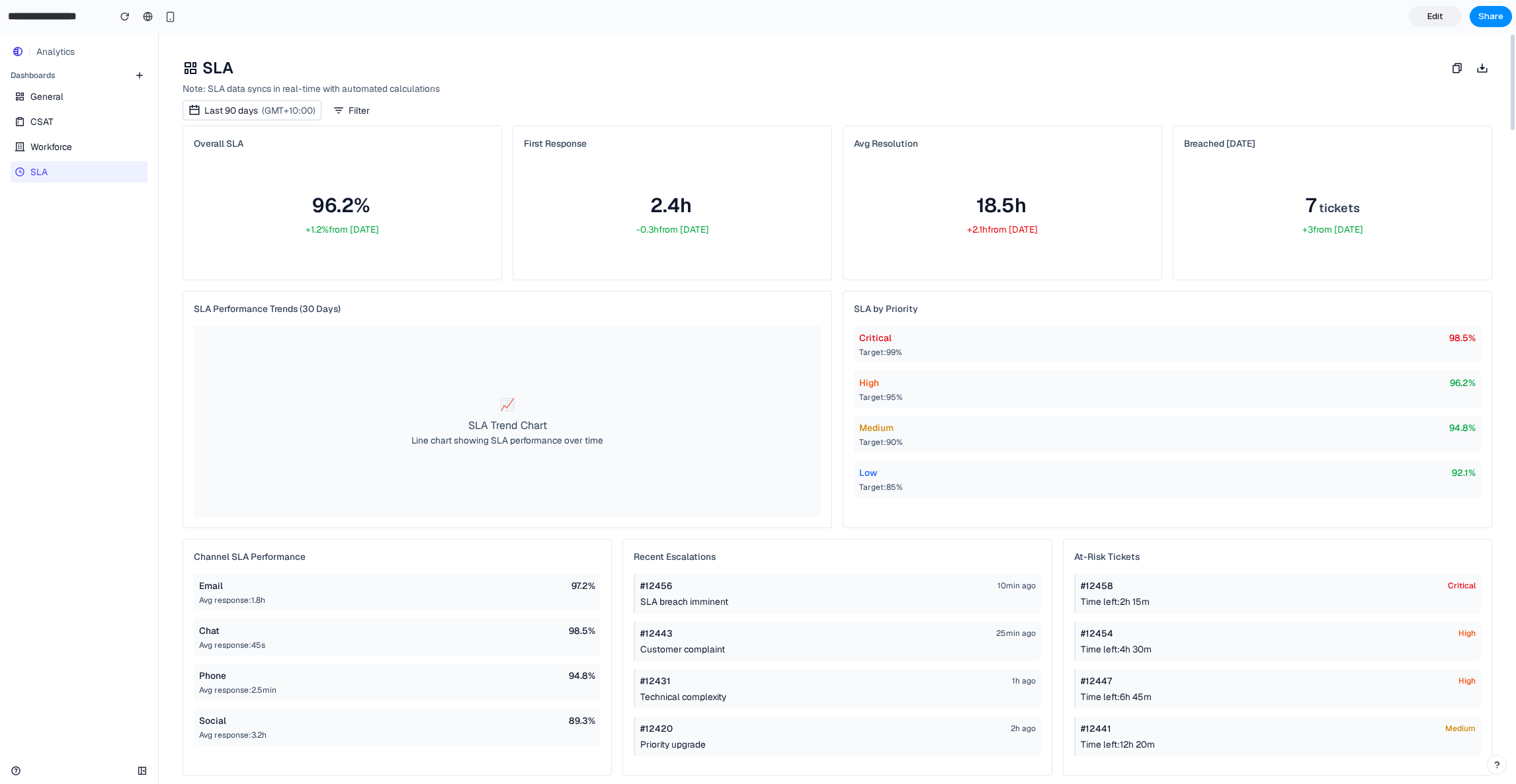
click at [68, 108] on div "General CSAT Workforce SLA" at bounding box center [79, 133] width 158 height 99
click at [49, 99] on span "General" at bounding box center [47, 97] width 33 height 13
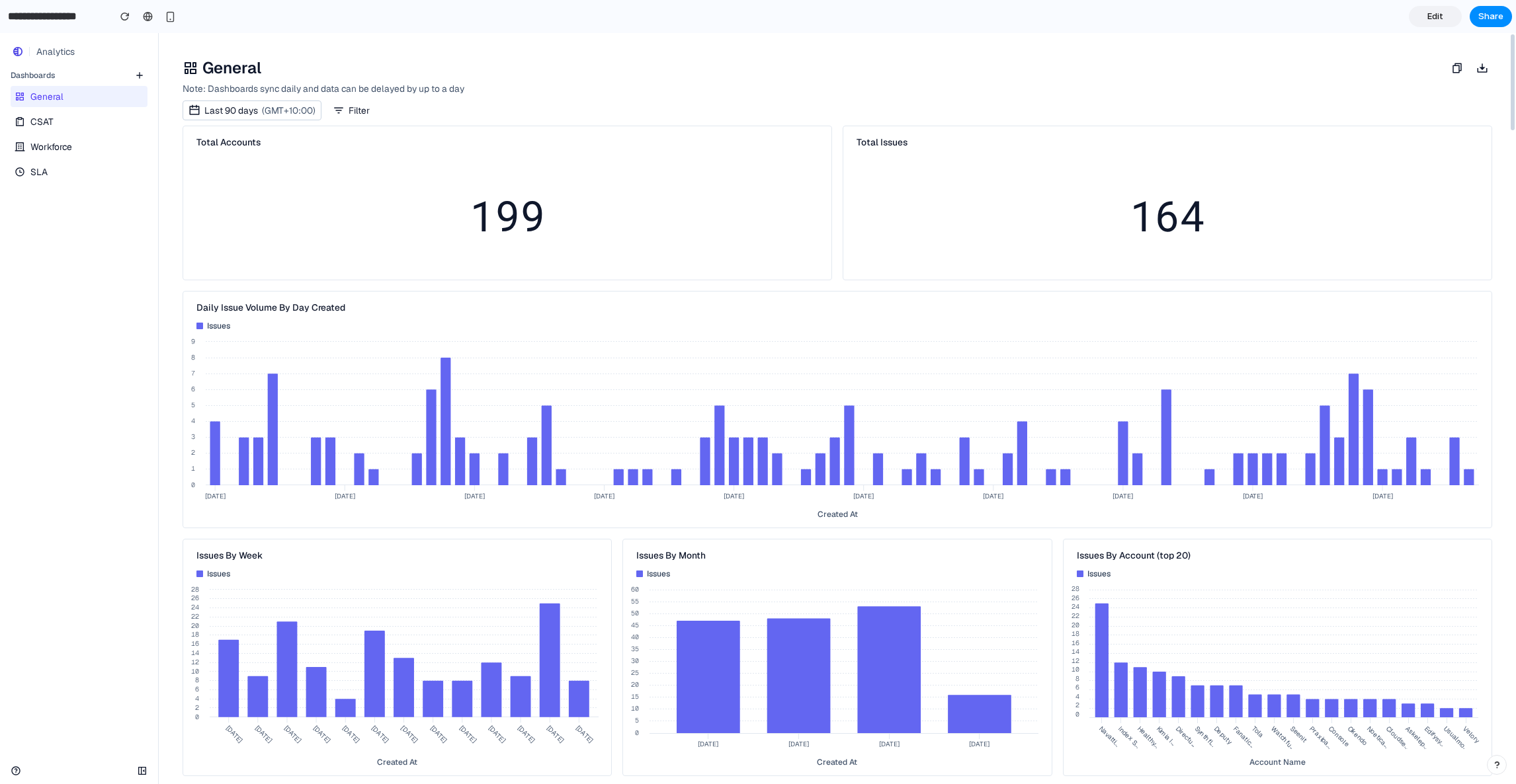
click at [49, 127] on span "CSAT" at bounding box center [42, 122] width 23 height 13
